Goal: Contribute content: Add original content to the website for others to see

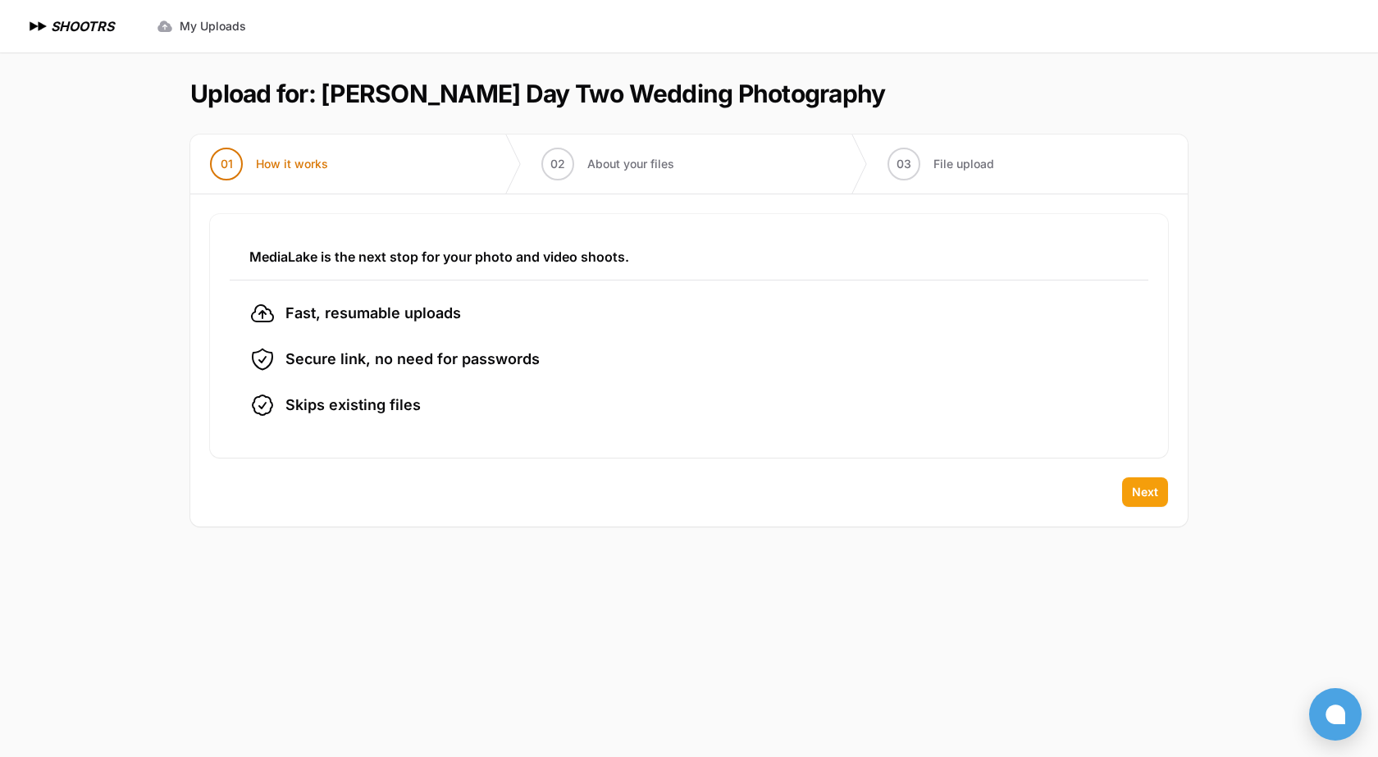
click at [1144, 505] on button "Next" at bounding box center [1145, 492] width 46 height 30
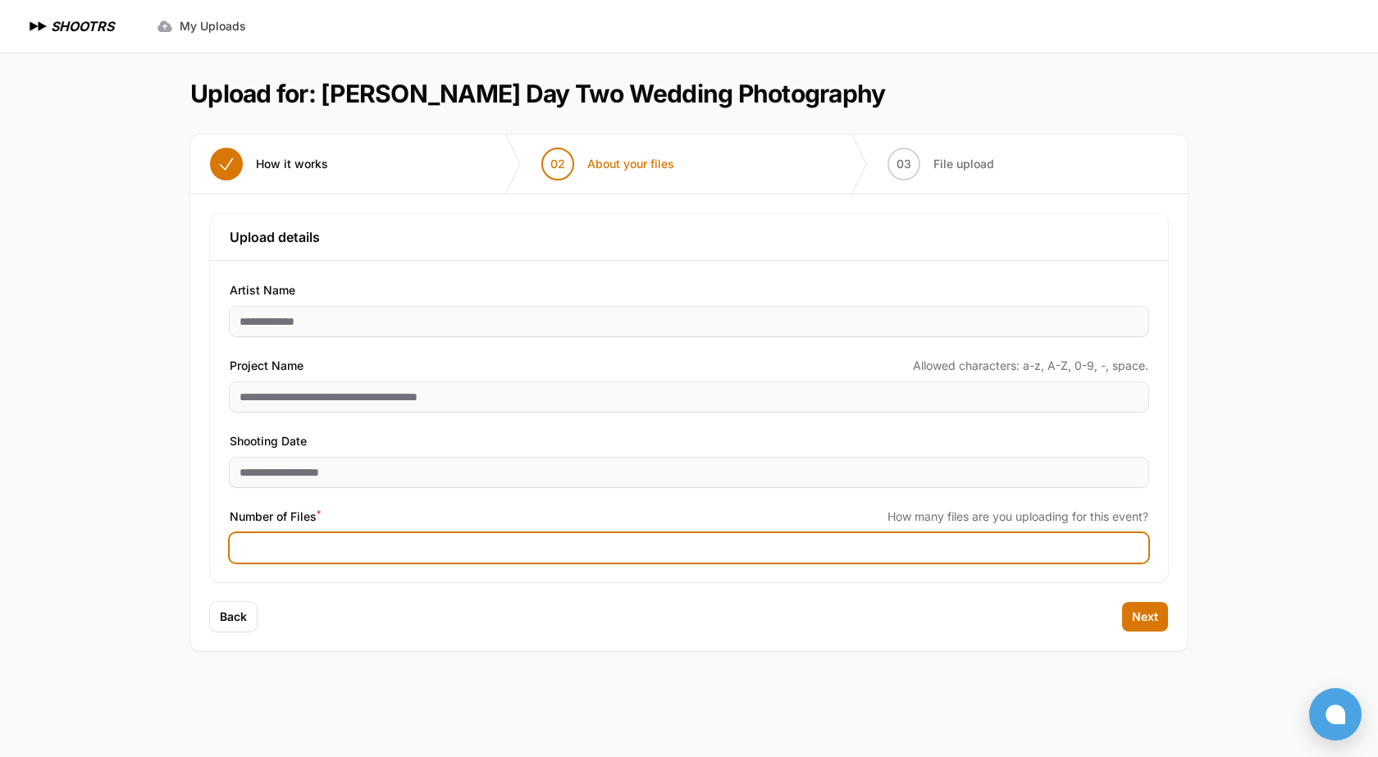
click at [571, 555] on input "Number of Files *" at bounding box center [689, 548] width 919 height 30
type input "****"
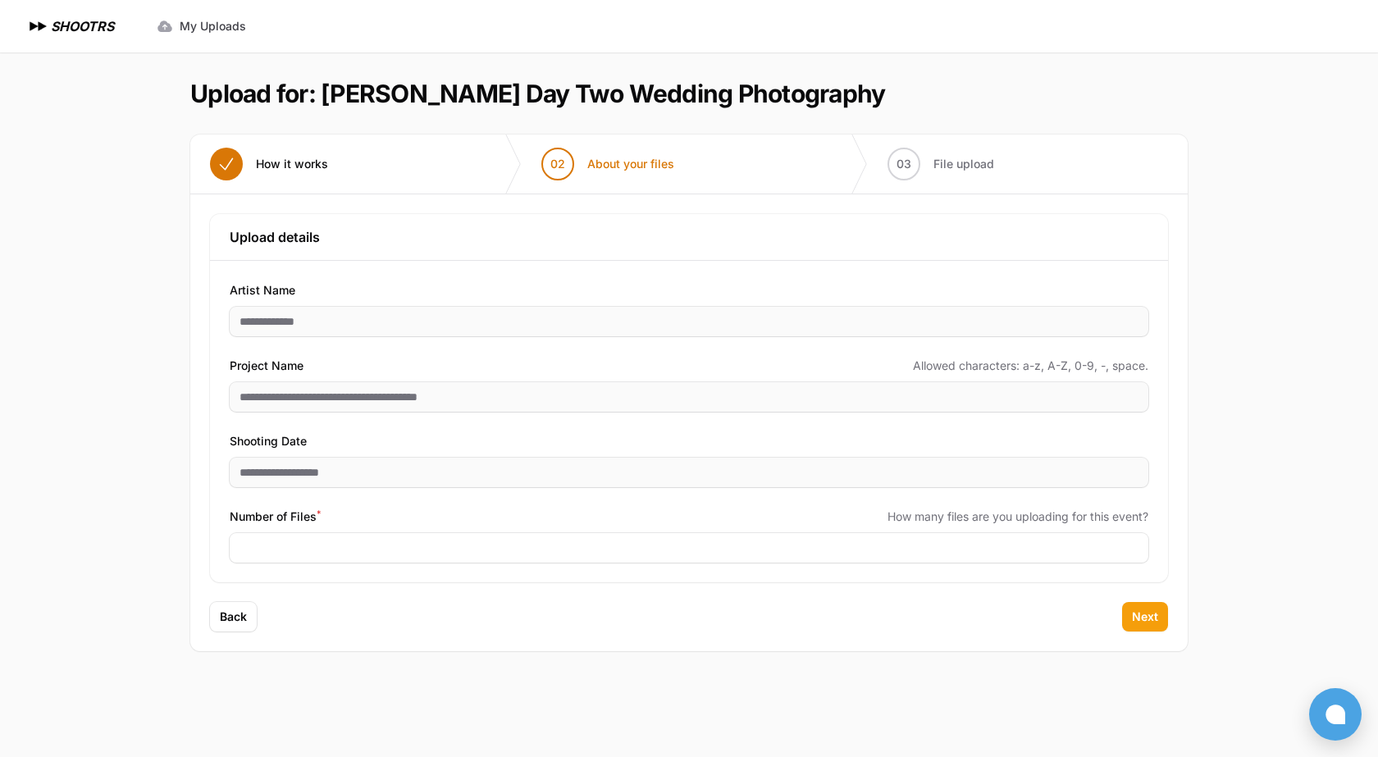
click at [1147, 624] on span "Next" at bounding box center [1145, 617] width 26 height 16
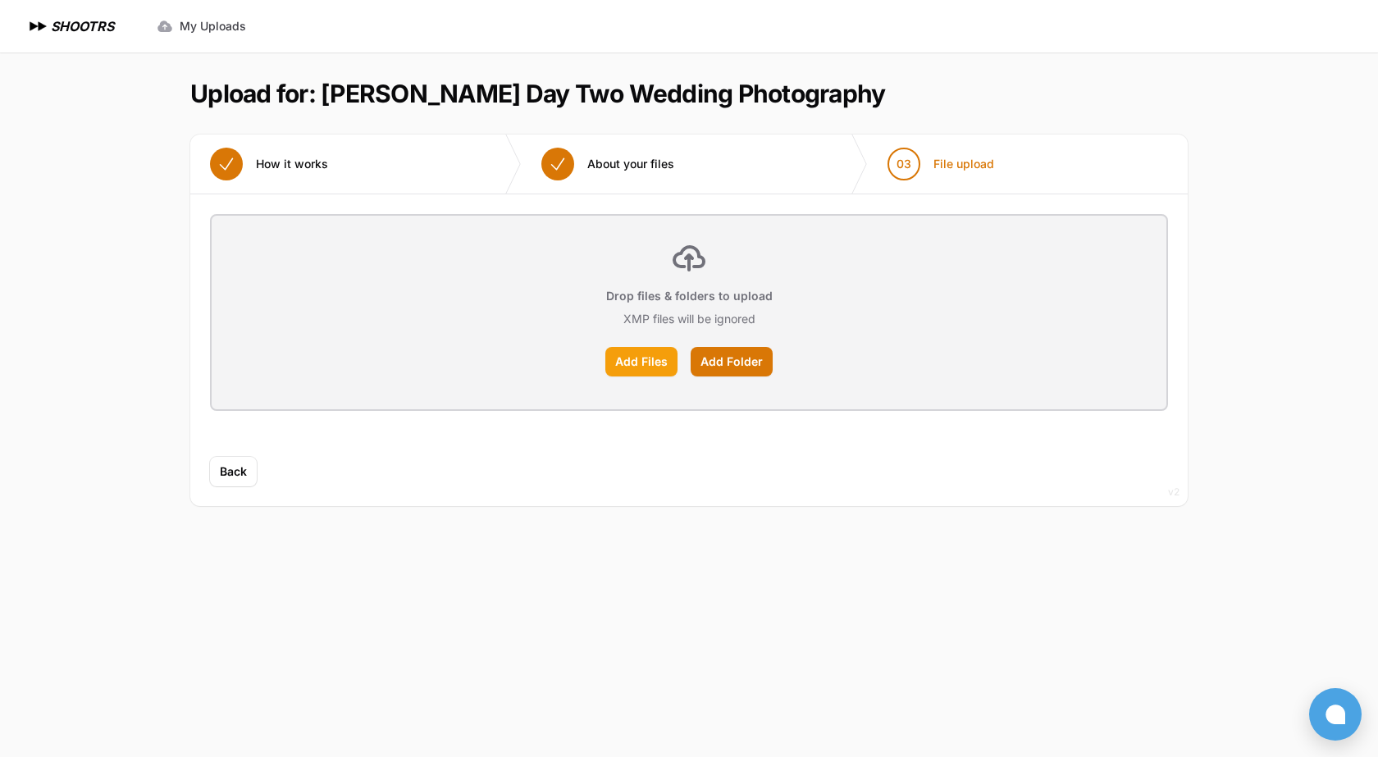
click at [640, 366] on label "Add Files" at bounding box center [641, 362] width 72 height 30
click at [0, 0] on input "Add Files" at bounding box center [0, 0] width 0 height 0
